Goal: Task Accomplishment & Management: Use online tool/utility

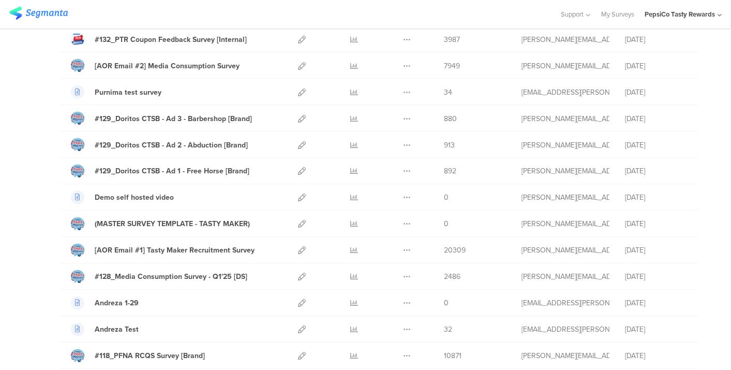
scroll to position [957, 0]
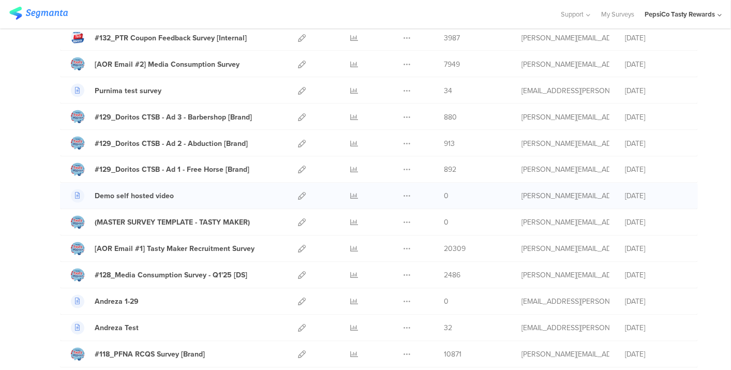
click at [291, 189] on div at bounding box center [302, 196] width 22 height 26
click at [298, 192] on icon at bounding box center [302, 196] width 8 height 8
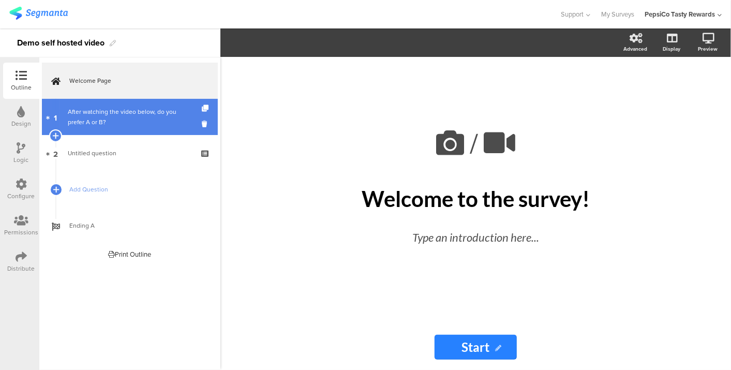
click at [84, 105] on link "1 After watching the video below, do you prefer A or B?" at bounding box center [130, 117] width 176 height 36
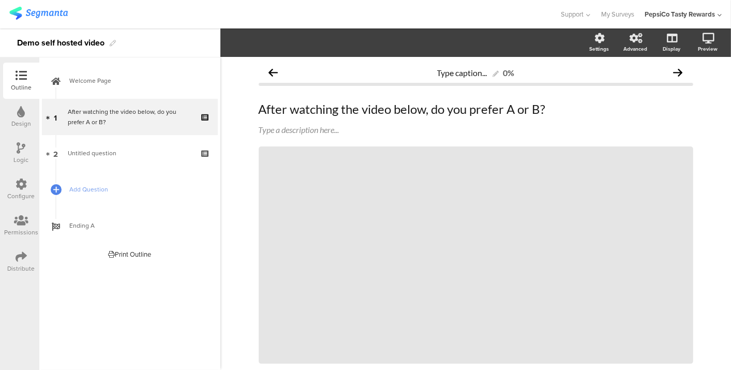
scroll to position [79, 0]
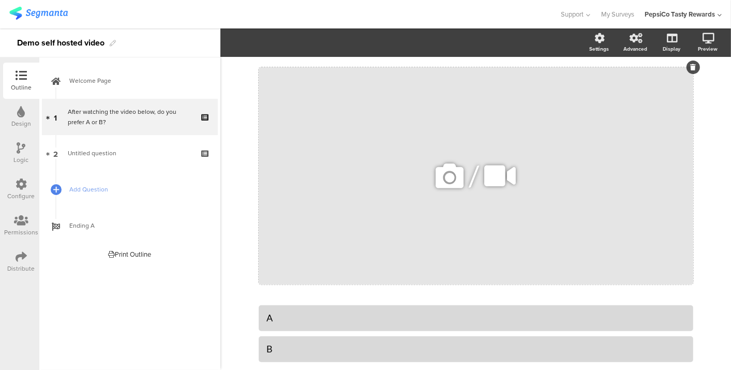
click at [400, 185] on div "/" at bounding box center [475, 175] width 434 height 217
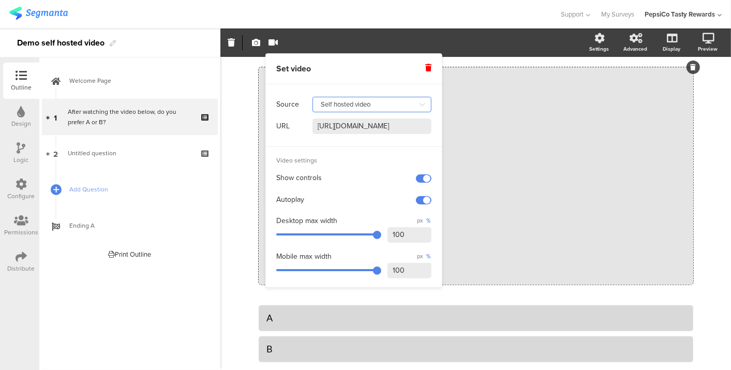
click at [404, 104] on input "Self hosted video" at bounding box center [371, 105] width 119 height 16
click at [386, 101] on input "Self hosted video" at bounding box center [371, 105] width 119 height 16
